Goal: Transaction & Acquisition: Purchase product/service

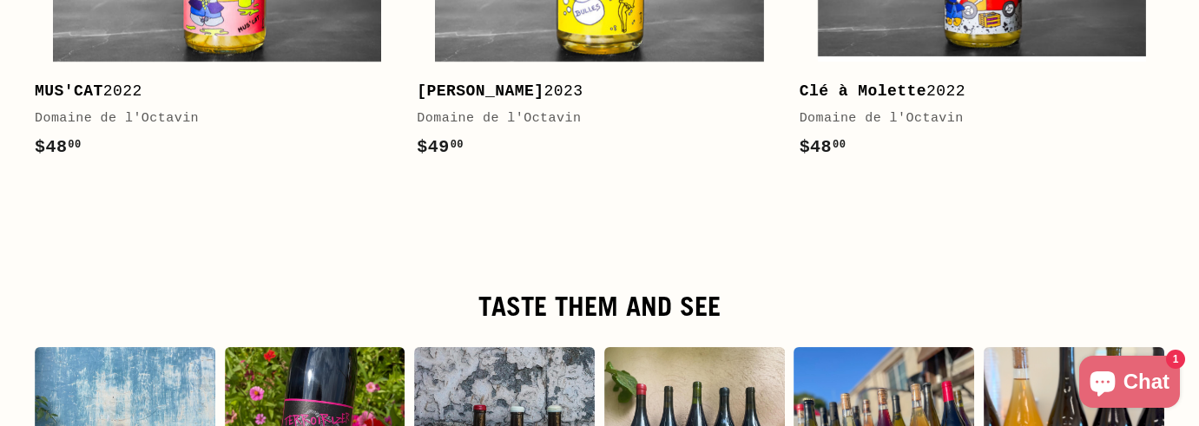
scroll to position [2952, 0]
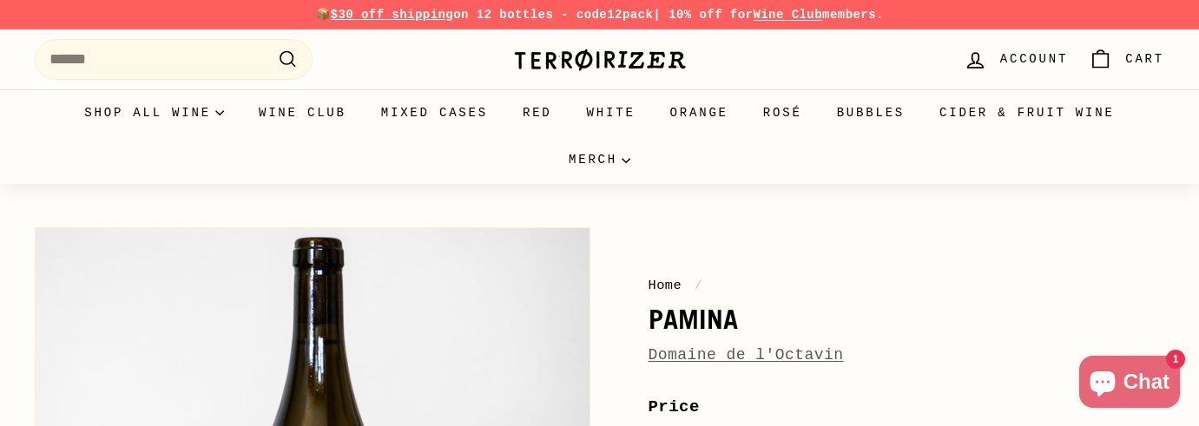
click at [721, 350] on link "Domaine de l'Octavin" at bounding box center [745, 354] width 195 height 17
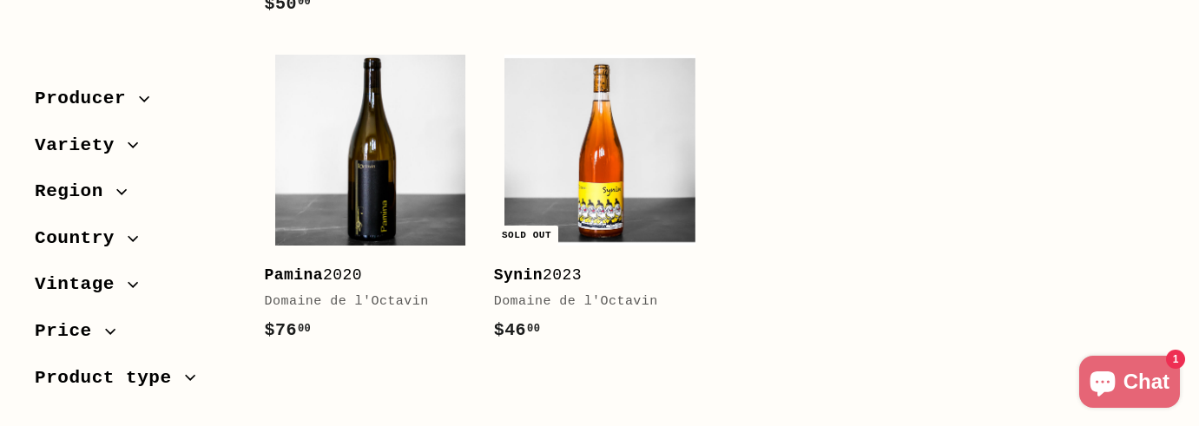
scroll to position [2083, 0]
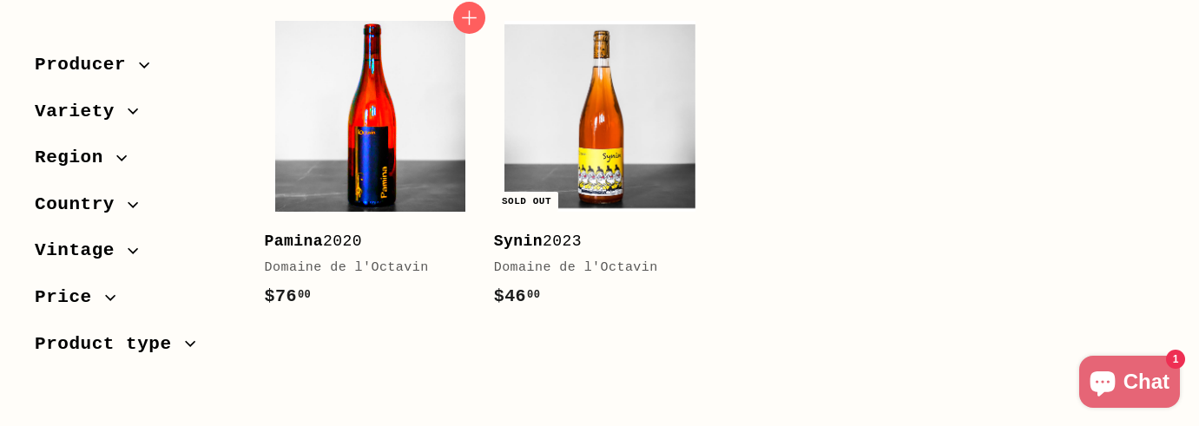
click at [405, 117] on img at bounding box center [370, 116] width 191 height 191
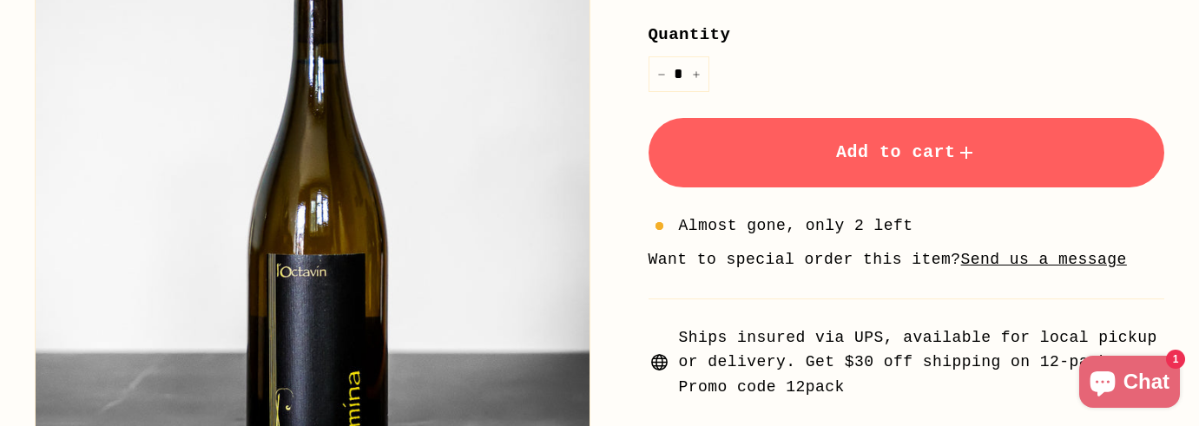
scroll to position [625, 0]
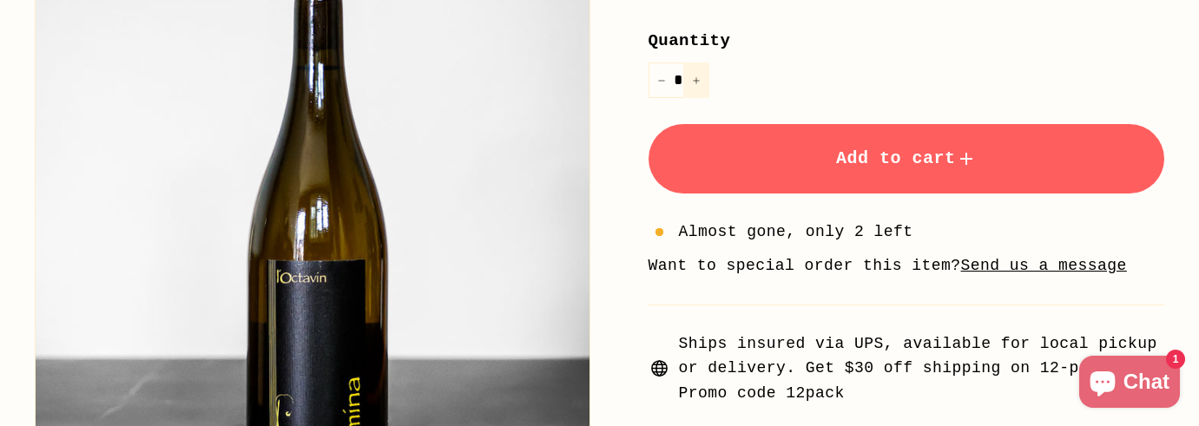
click at [701, 80] on button "+" at bounding box center [696, 81] width 26 height 36
type input "*"
click at [894, 168] on span "Add to cart" at bounding box center [906, 158] width 141 height 20
click at [898, 275] on li "Want to special order this item? Send us a message" at bounding box center [906, 265] width 517 height 25
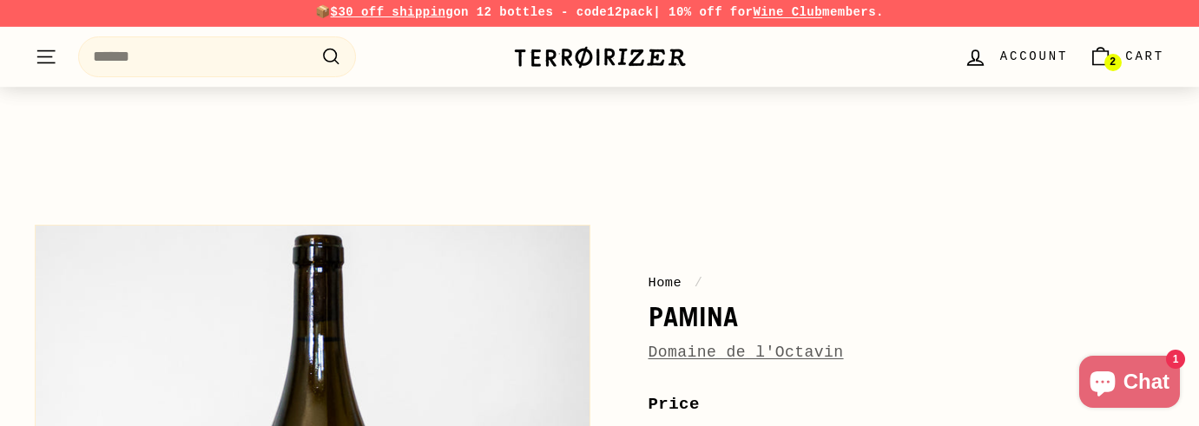
scroll to position [0, 0]
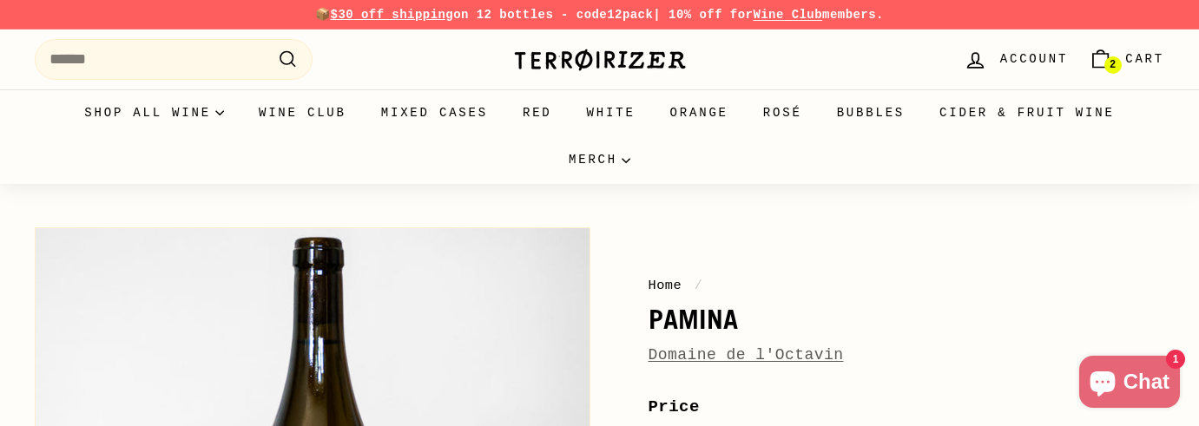
click at [1102, 56] on icon "Cart" at bounding box center [1100, 59] width 23 height 23
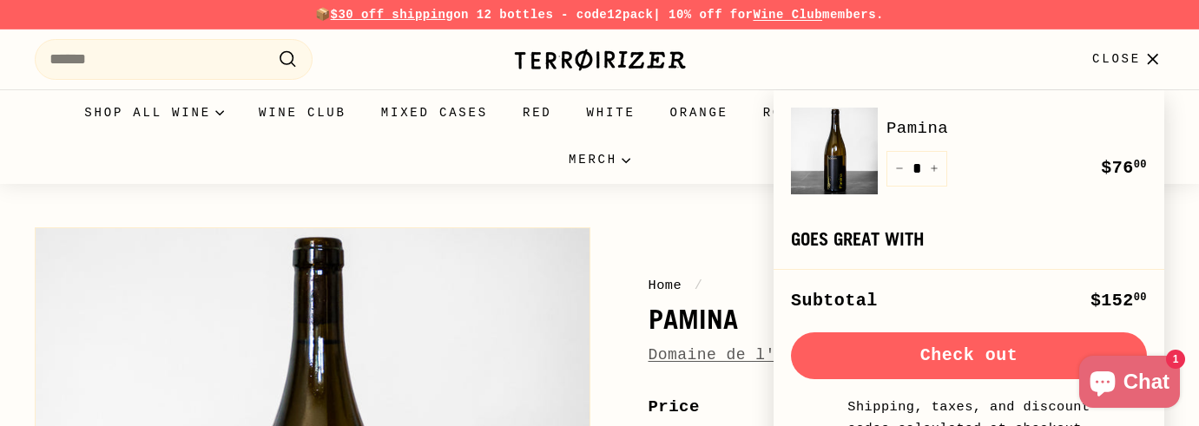
click at [972, 349] on button "Check out" at bounding box center [969, 355] width 356 height 47
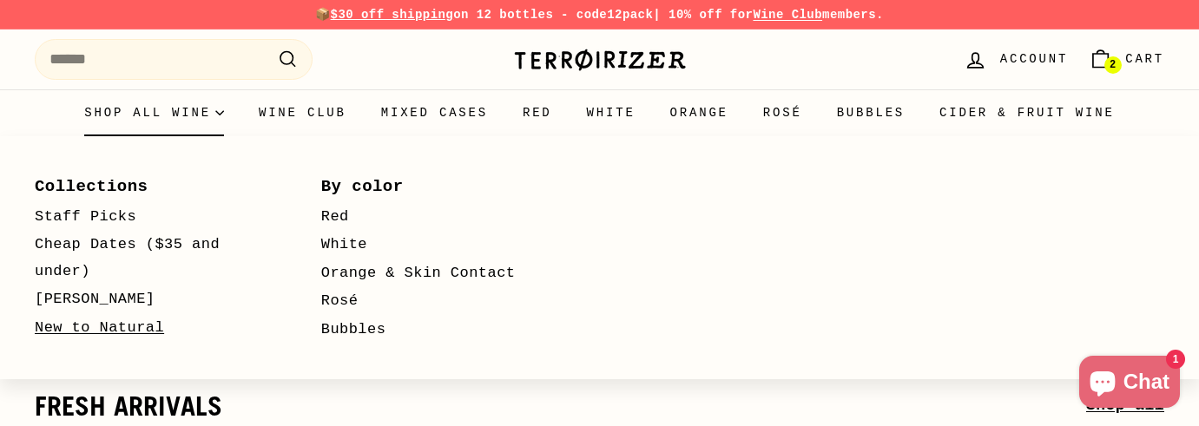
click at [124, 327] on link "New to Natural" at bounding box center [153, 328] width 236 height 29
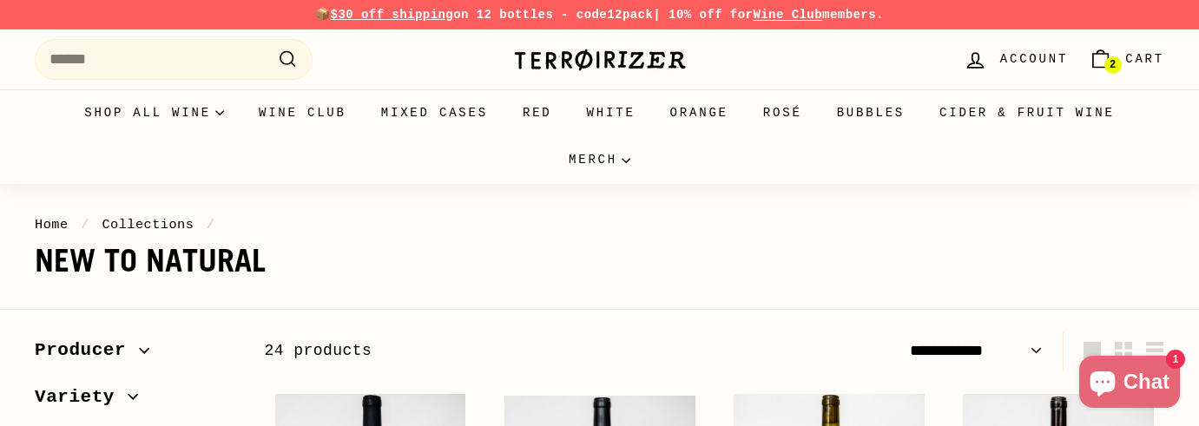
select select "**********"
click at [612, 119] on link "White" at bounding box center [610, 112] width 83 height 47
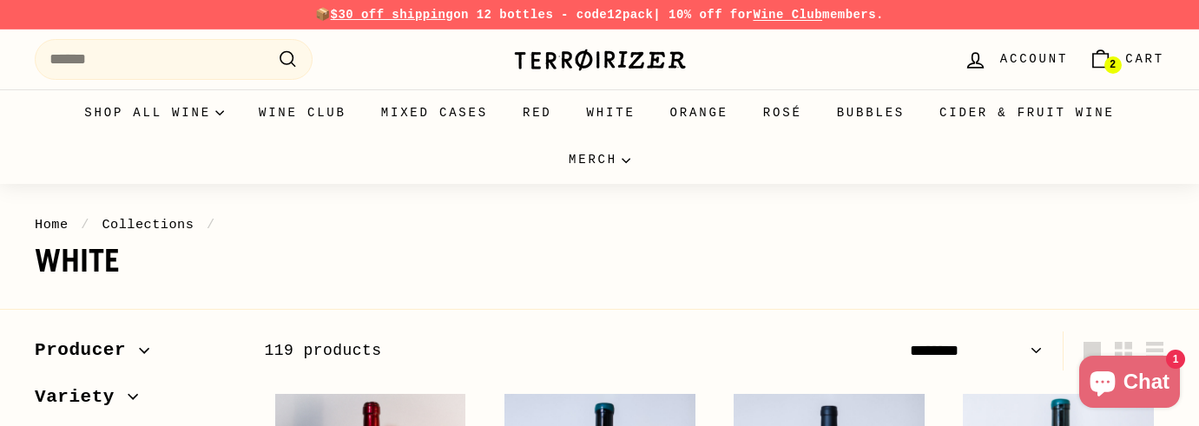
select select "******"
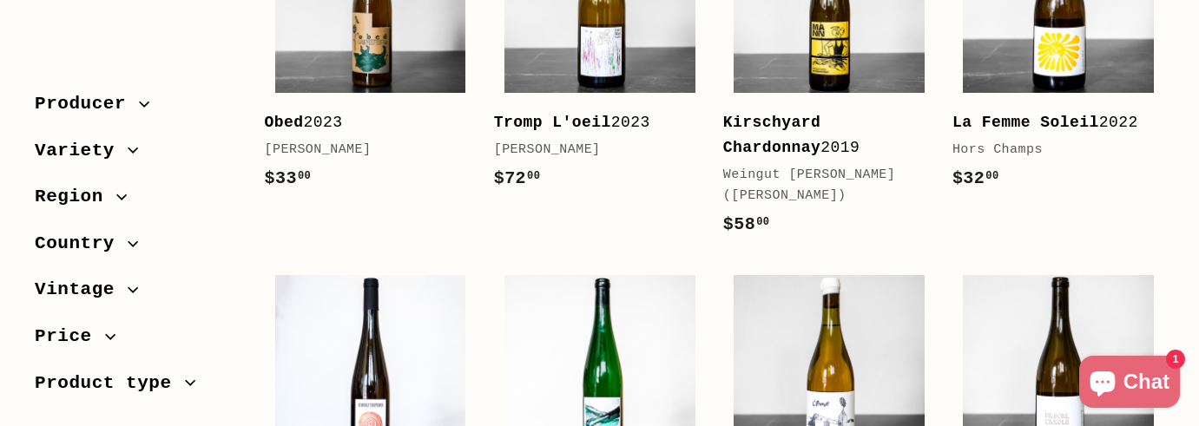
scroll to position [3368, 0]
